Goal: Task Accomplishment & Management: Complete application form

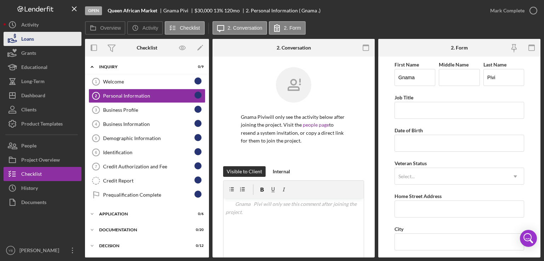
click at [34, 38] on div "Loans" at bounding box center [27, 40] width 13 height 16
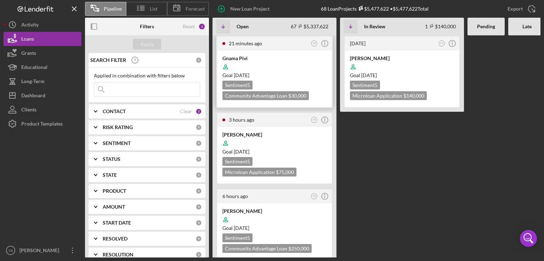
click at [277, 67] on div at bounding box center [274, 66] width 104 height 13
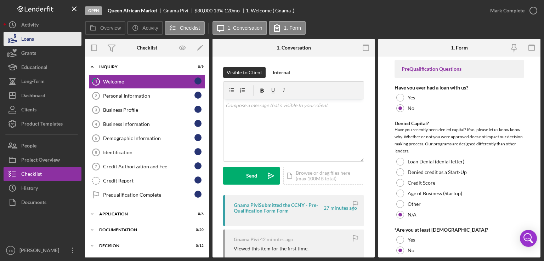
click at [40, 35] on button "Loans" at bounding box center [43, 39] width 78 height 14
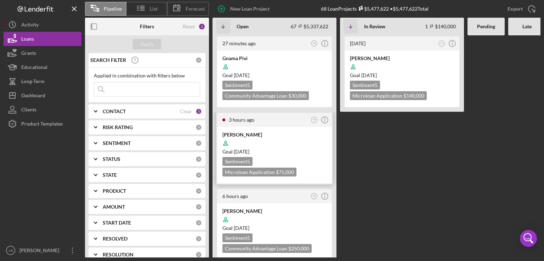
click at [285, 142] on div at bounding box center [274, 143] width 104 height 13
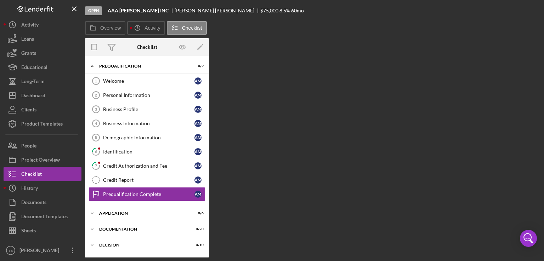
scroll to position [36, 0]
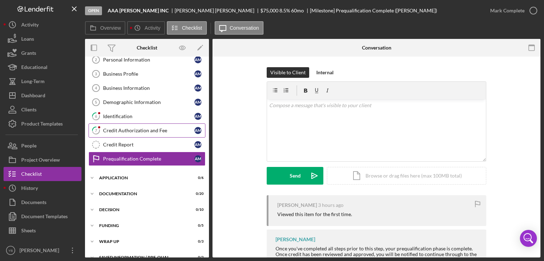
click at [154, 131] on div "Credit Authorization and Fee" at bounding box center [148, 131] width 91 height 6
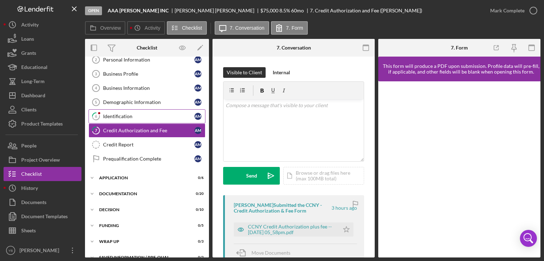
click at [113, 116] on div "Identification" at bounding box center [148, 117] width 91 height 6
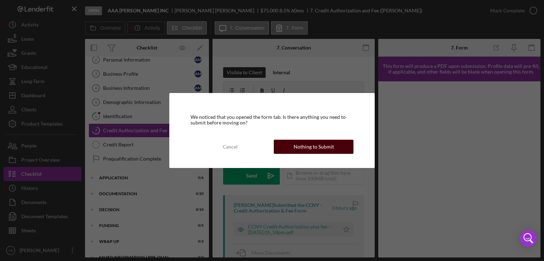
click at [307, 148] on div "Nothing to Submit" at bounding box center [314, 147] width 40 height 14
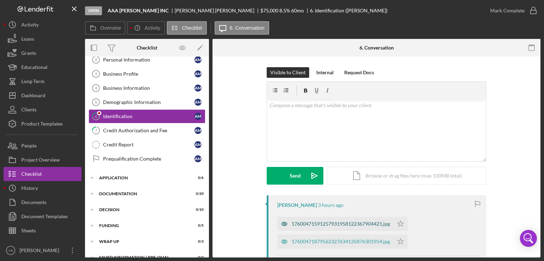
click at [342, 226] on div "17600471591257931958122367904421.jpg" at bounding box center [340, 224] width 98 height 6
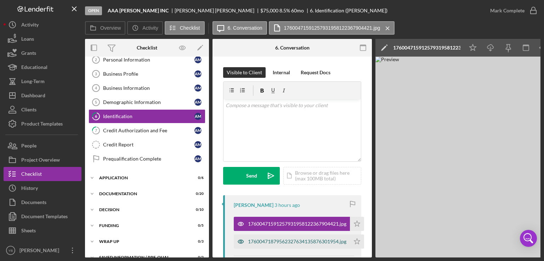
click at [313, 244] on div "17600471879562327634135876301954.jpg" at bounding box center [297, 242] width 98 height 6
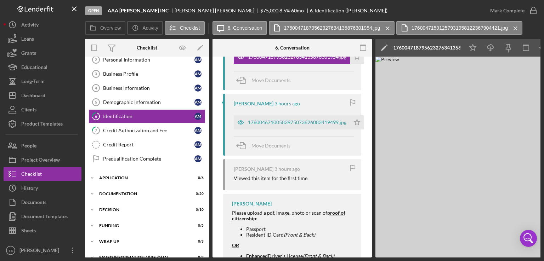
scroll to position [186, 0]
click at [274, 118] on div "17600467100583975073626083419499.jpg" at bounding box center [297, 121] width 98 height 6
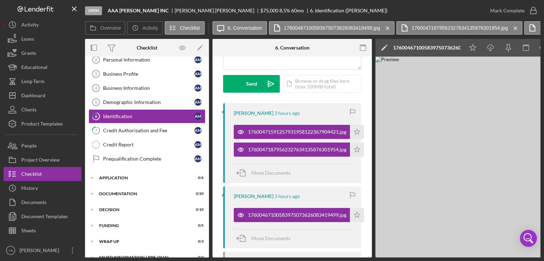
scroll to position [91, 0]
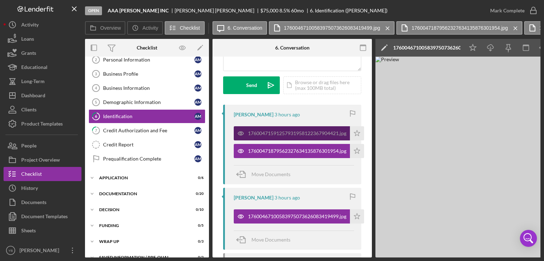
click at [296, 131] on div "17600471591257931958122367904421.jpg" at bounding box center [297, 134] width 98 height 6
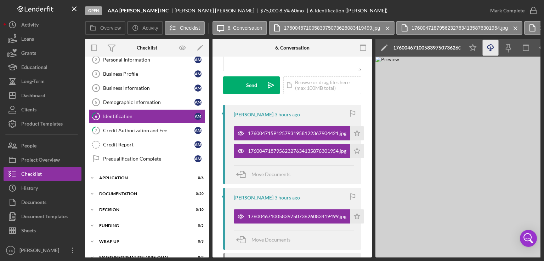
click at [491, 53] on icon "Icon/Download" at bounding box center [491, 48] width 16 height 16
click at [23, 43] on div "Loans" at bounding box center [27, 40] width 13 height 16
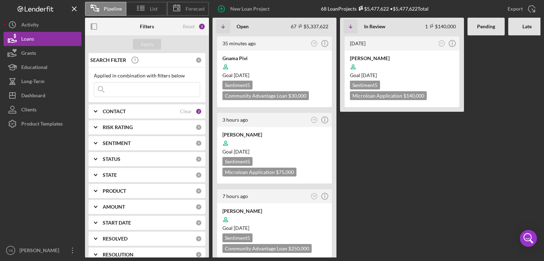
click at [115, 110] on b "CONTACT" at bounding box center [114, 112] width 23 height 6
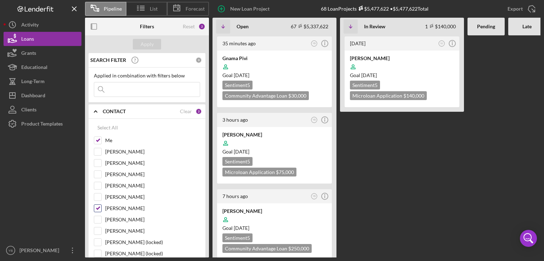
click at [98, 208] on input "Shannon Jefferson" at bounding box center [97, 208] width 7 height 7
checkbox input "false"
click at [146, 43] on div "Apply" at bounding box center [147, 44] width 13 height 11
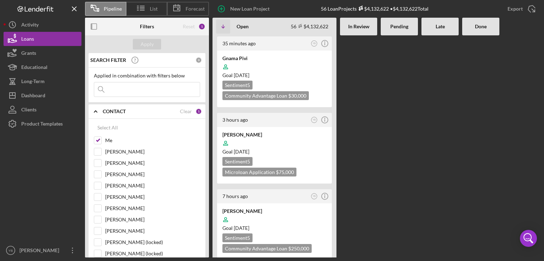
click at [377, 166] on Review at bounding box center [358, 146] width 37 height 222
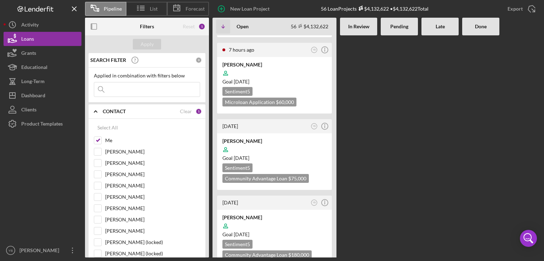
scroll to position [227, 0]
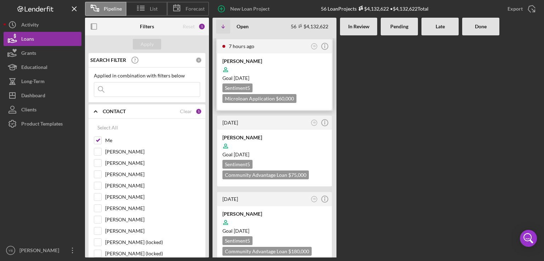
click at [307, 75] on div "Goal 1 month from now" at bounding box center [274, 78] width 104 height 7
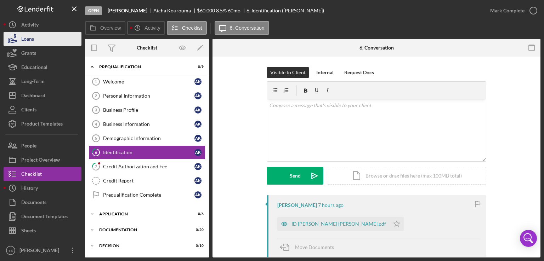
click at [33, 37] on div "Loans" at bounding box center [27, 40] width 13 height 16
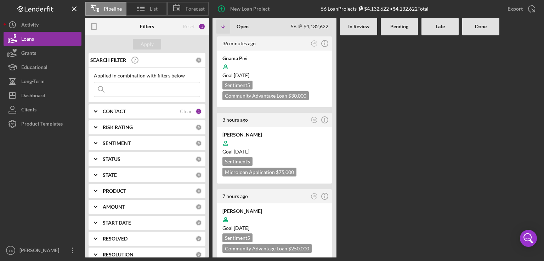
click at [416, 149] on div at bounding box center [399, 146] width 37 height 222
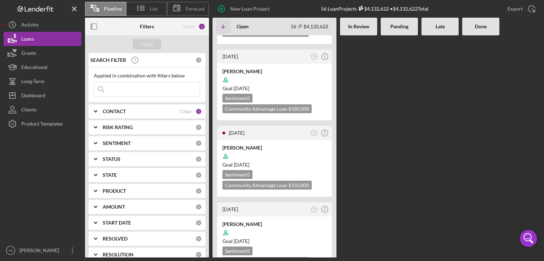
scroll to position [382, 0]
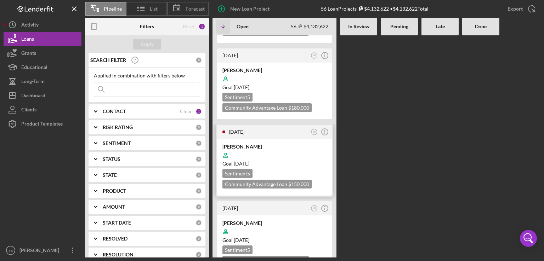
click at [307, 149] on div at bounding box center [274, 155] width 104 height 13
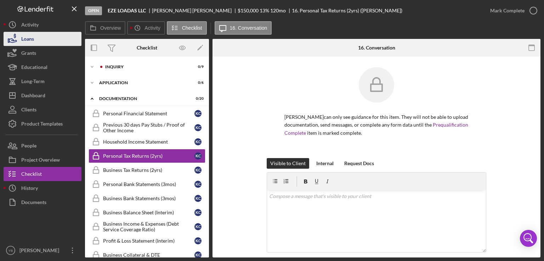
click at [30, 42] on div "Loans" at bounding box center [27, 40] width 13 height 16
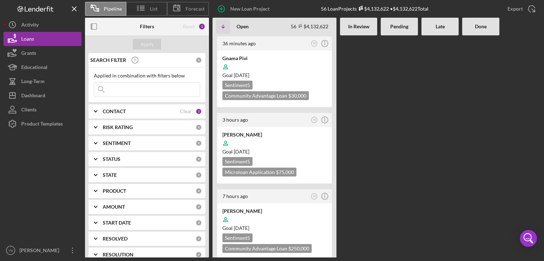
click at [409, 127] on div at bounding box center [399, 146] width 37 height 222
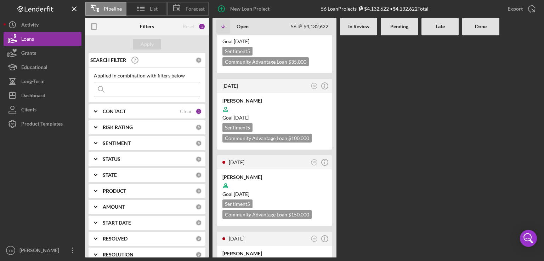
scroll to position [623, 0]
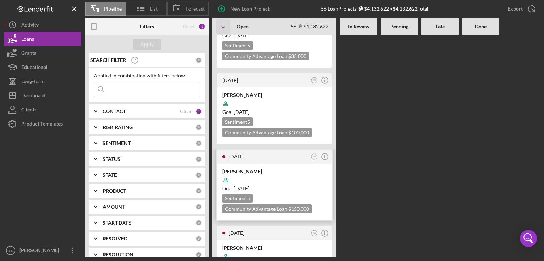
click at [294, 174] on div at bounding box center [274, 180] width 104 height 13
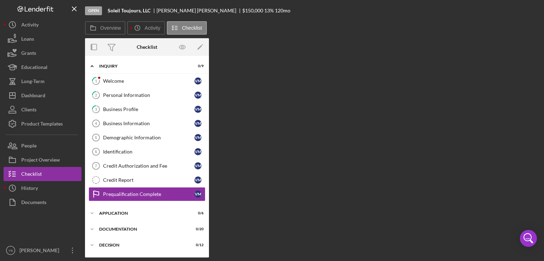
scroll to position [36, 0]
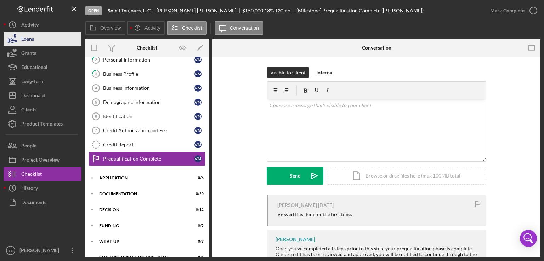
click at [39, 39] on button "Loans" at bounding box center [43, 39] width 78 height 14
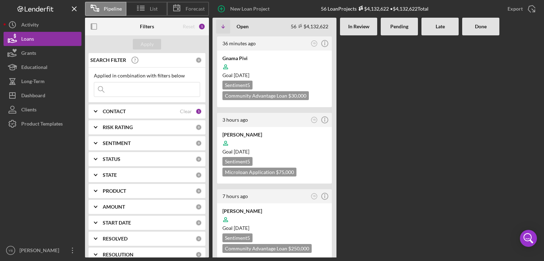
click at [412, 147] on div at bounding box center [399, 146] width 37 height 222
click at [421, 101] on div at bounding box center [439, 146] width 37 height 222
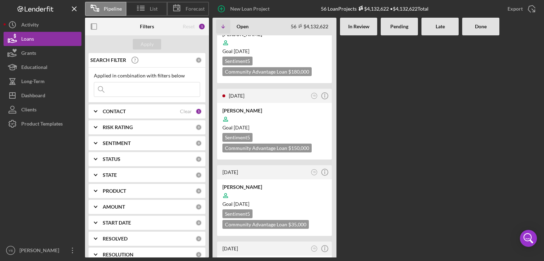
scroll to position [467, 0]
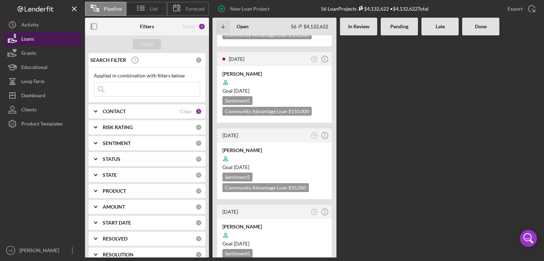
click at [45, 38] on button "Loans" at bounding box center [43, 39] width 78 height 14
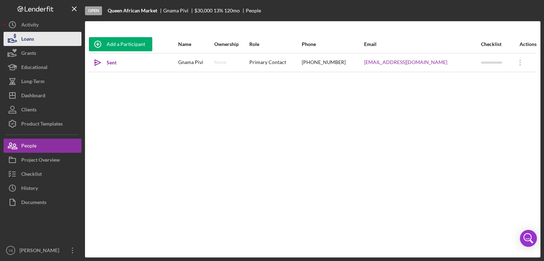
click at [26, 43] on div "Loans" at bounding box center [27, 40] width 13 height 16
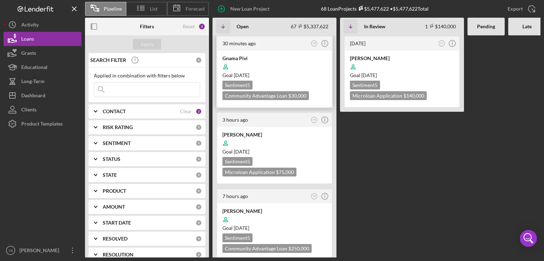
click at [297, 67] on div at bounding box center [274, 66] width 104 height 13
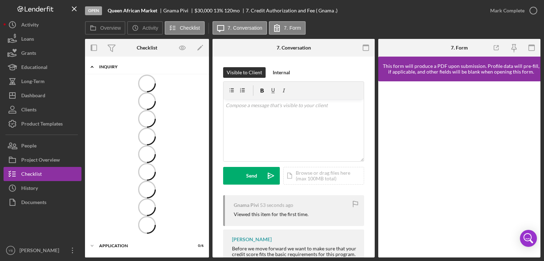
scroll to position [8, 0]
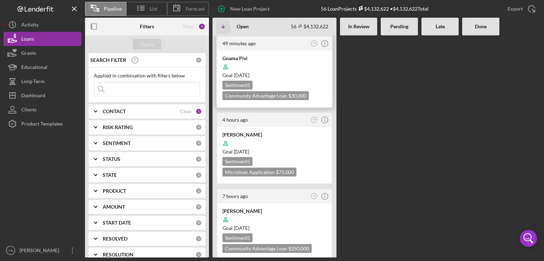
click at [295, 70] on div at bounding box center [274, 66] width 104 height 13
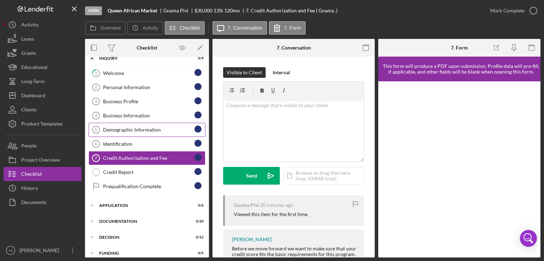
scroll to position [8, 0]
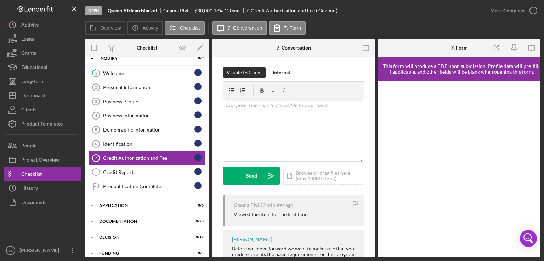
click at [138, 156] on div "Credit Authorization and Fee" at bounding box center [148, 158] width 91 height 6
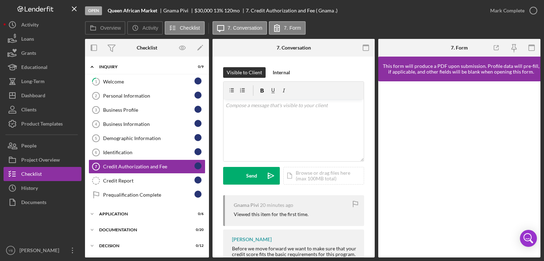
scroll to position [8, 0]
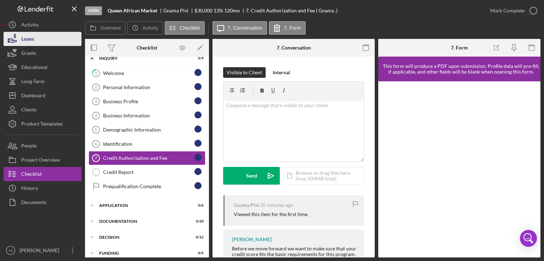
click at [32, 40] on div "Loans" at bounding box center [27, 40] width 13 height 16
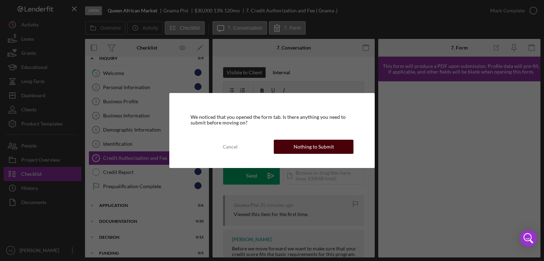
click at [311, 148] on div "Nothing to Submit" at bounding box center [314, 147] width 40 height 14
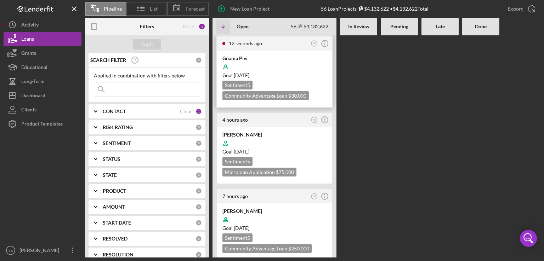
click at [278, 70] on div at bounding box center [274, 66] width 104 height 13
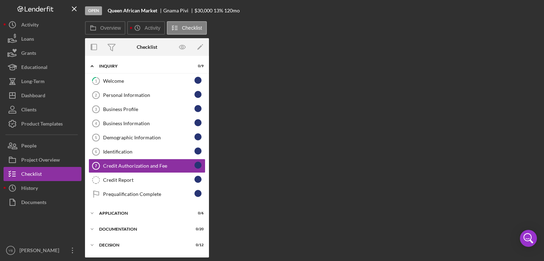
scroll to position [8, 0]
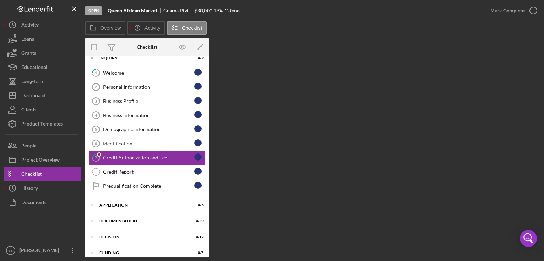
click at [125, 157] on div "Credit Authorization and Fee" at bounding box center [148, 158] width 91 height 6
click at [125, 146] on link "Identification 6 Identification" at bounding box center [147, 144] width 117 height 14
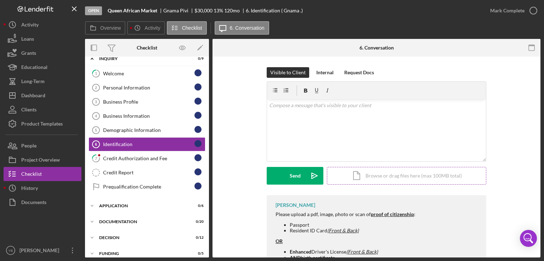
click at [380, 173] on div "Icon/Document Browse or drag files here (max 100MB total) Tap to choose files o…" at bounding box center [406, 176] width 159 height 18
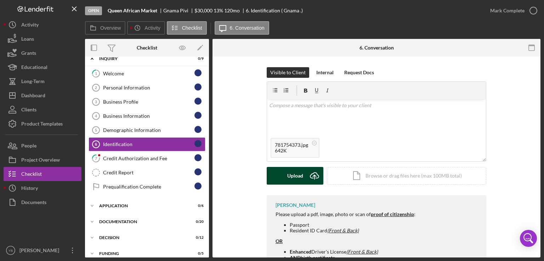
click at [286, 176] on button "Upload Icon/Upload" at bounding box center [295, 176] width 57 height 18
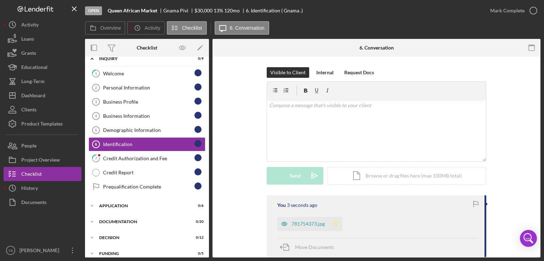
click at [334, 222] on icon "Icon/Star" at bounding box center [335, 224] width 14 height 14
